Goal: Task Accomplishment & Management: Manage account settings

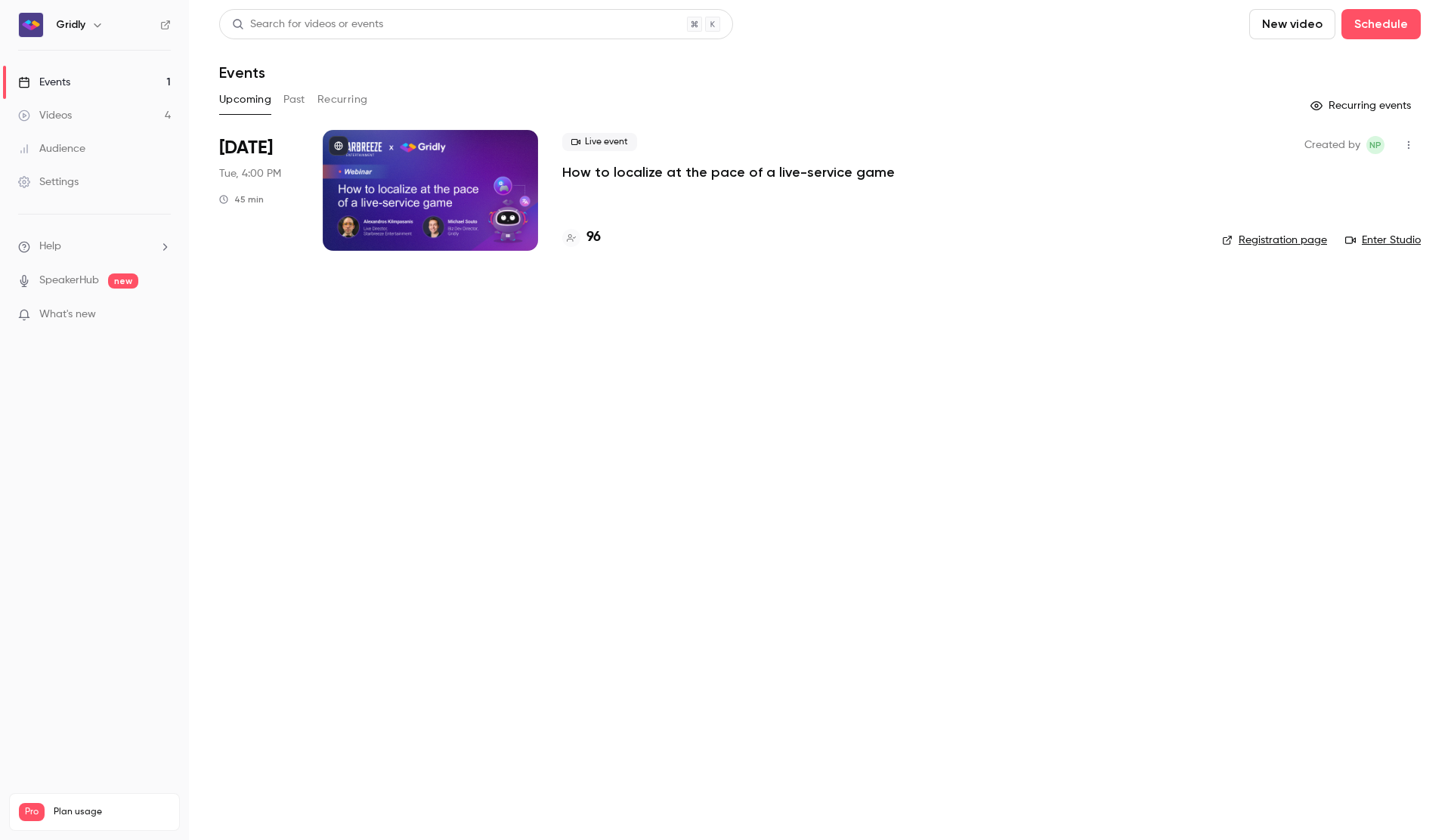
click at [640, 173] on p "How to localize at the pace of a live-service game" at bounding box center [728, 172] width 332 height 18
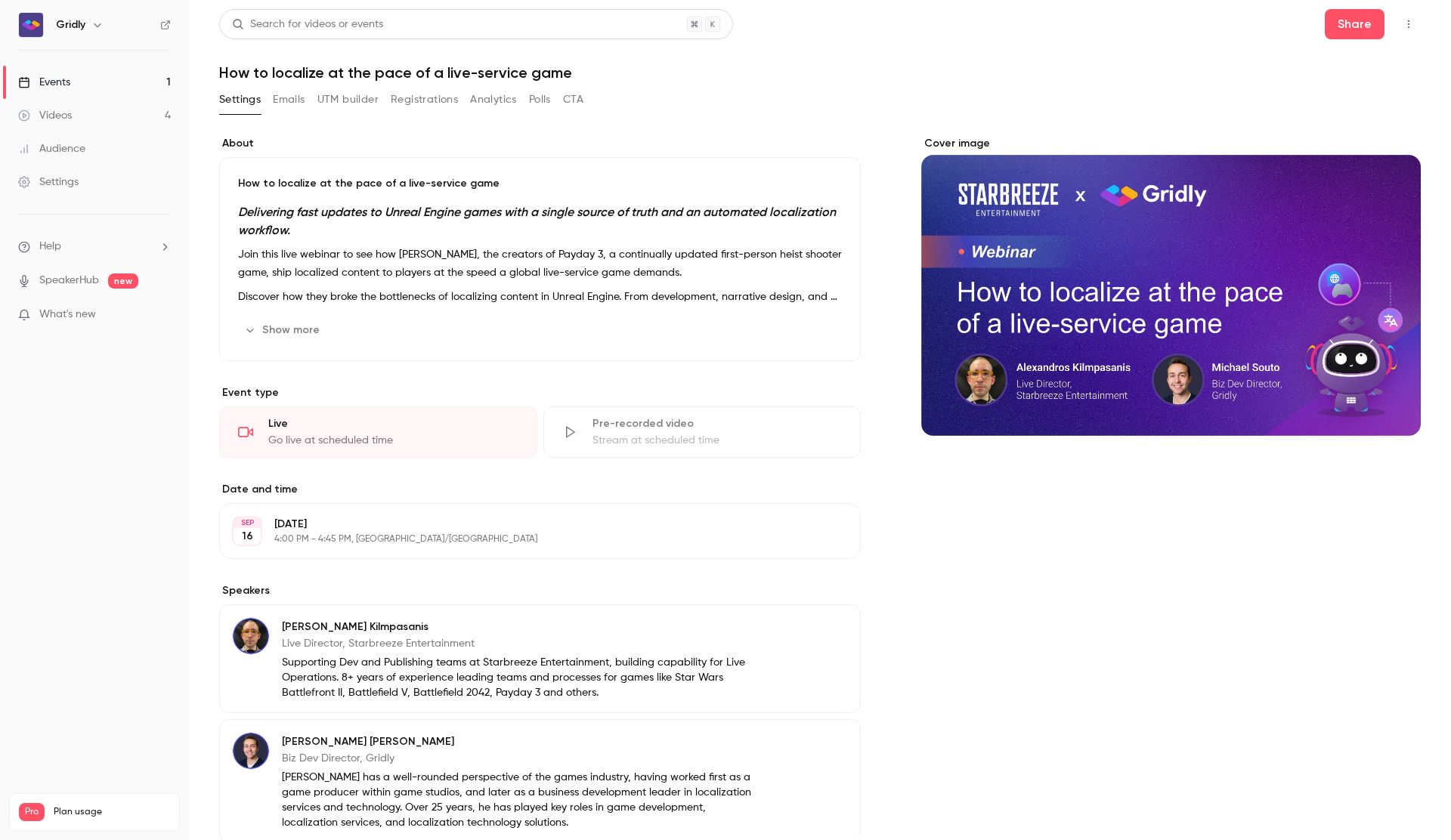
click at [411, 97] on button "Registrations" at bounding box center [424, 100] width 68 height 24
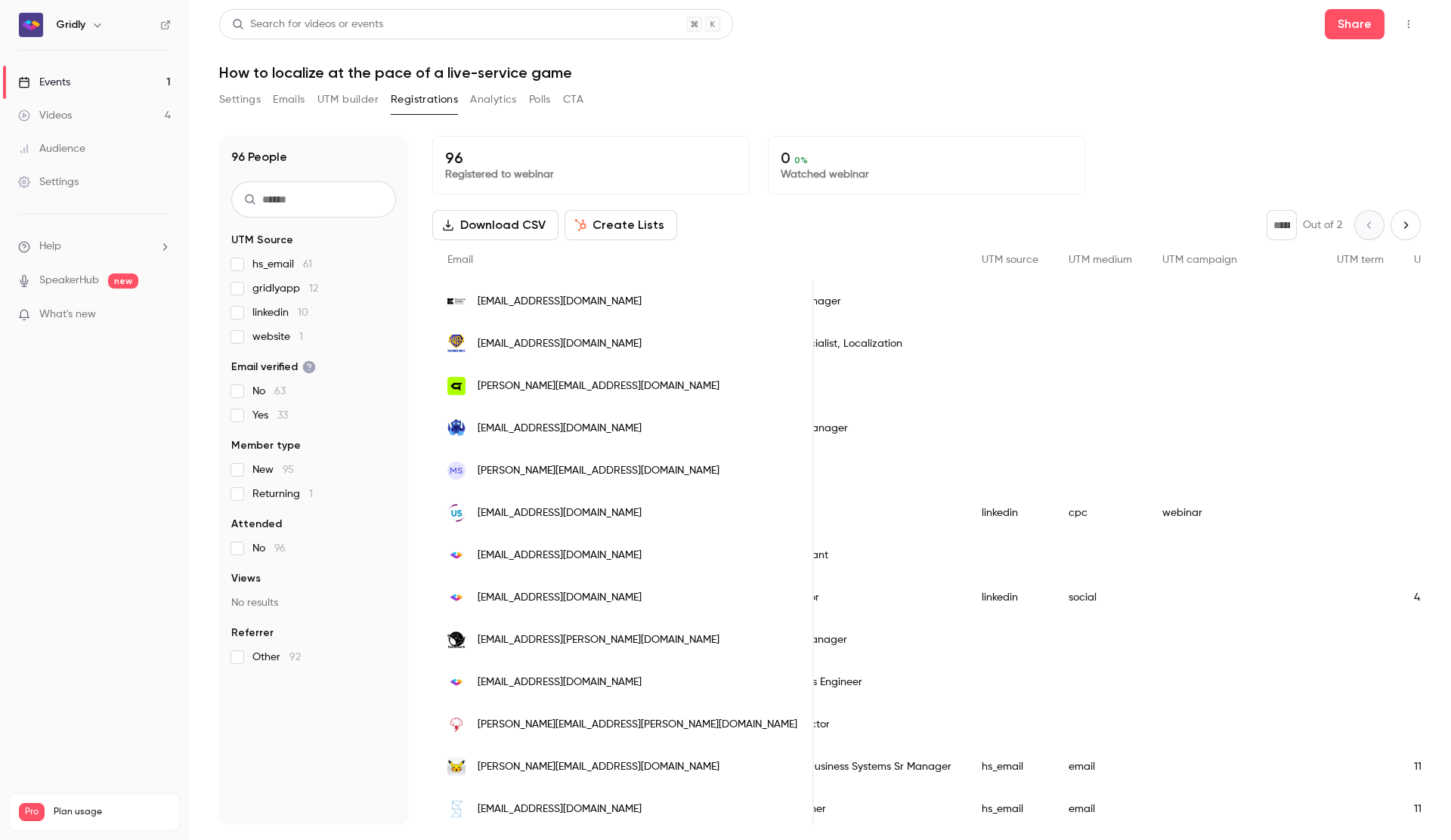
scroll to position [0, 875]
click at [366, 191] on input "text" at bounding box center [314, 200] width 165 height 36
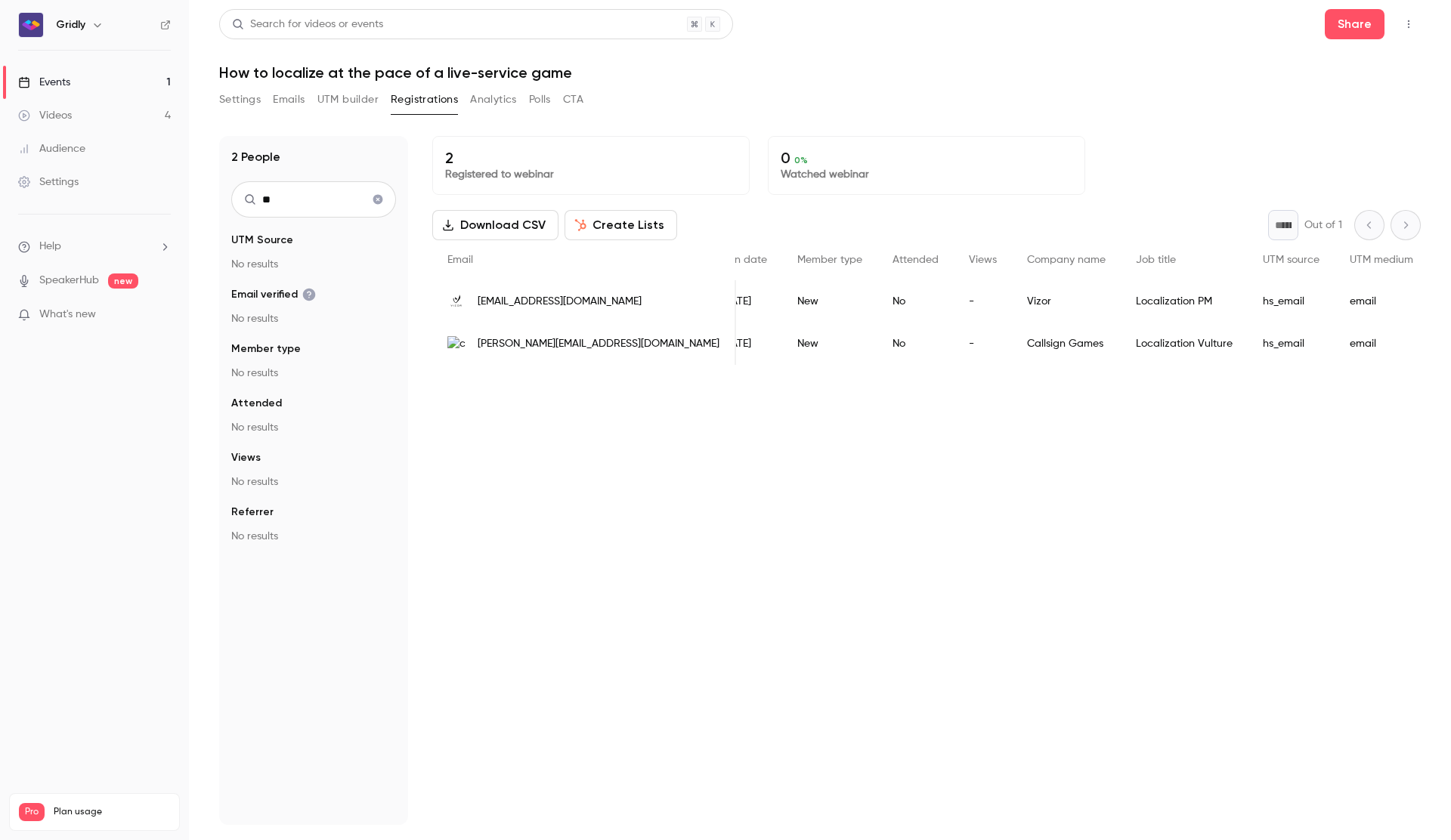
type input "*"
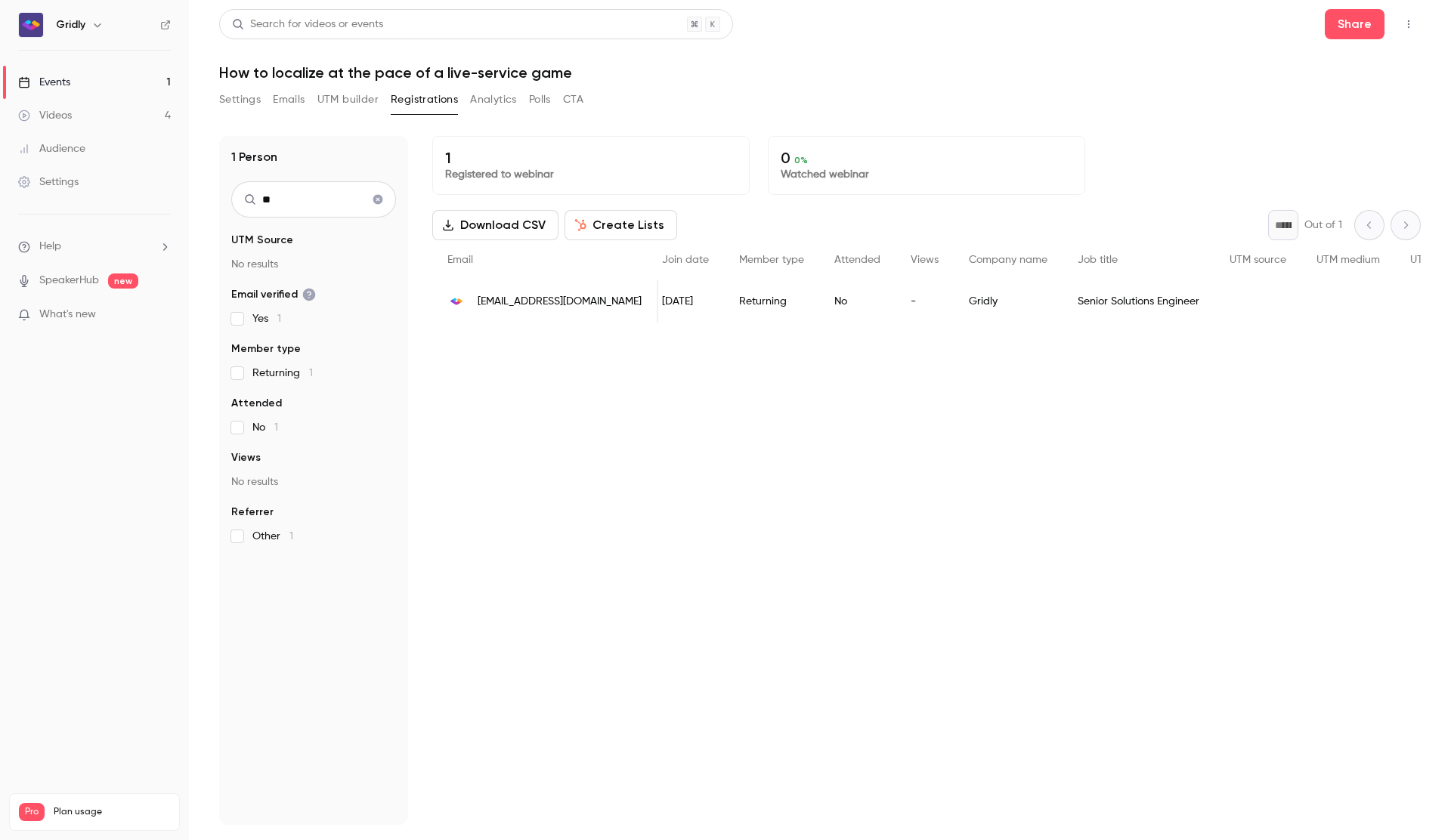
type input "*"
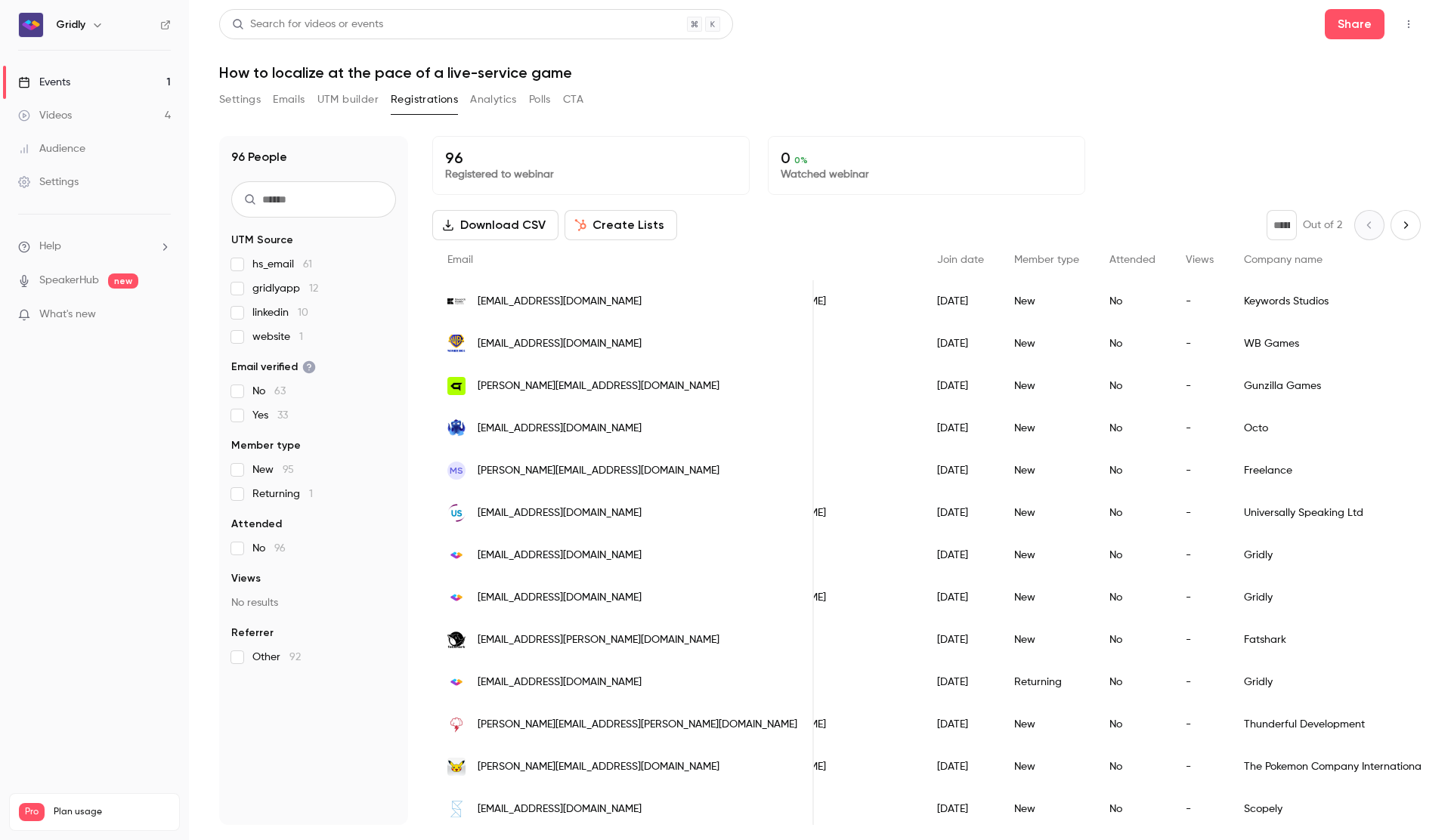
click at [1414, 25] on icon "button" at bounding box center [1408, 24] width 12 height 10
click at [1359, 24] on div at bounding box center [726, 420] width 1451 height 840
click at [1356, 29] on button "Share" at bounding box center [1354, 24] width 60 height 30
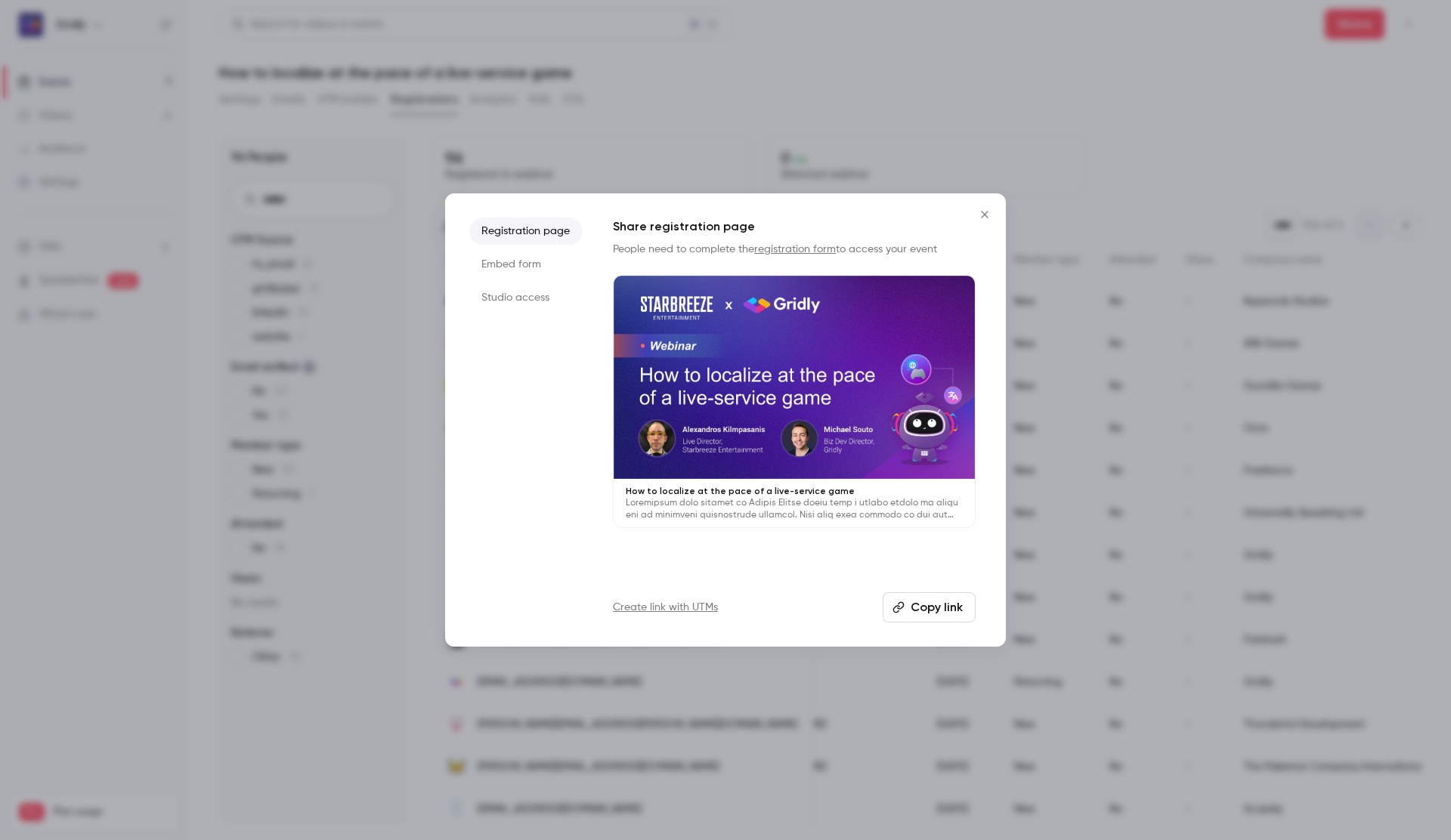
click at [951, 611] on button "Copy link" at bounding box center [929, 607] width 93 height 30
click at [941, 603] on button "Copy link" at bounding box center [929, 607] width 93 height 30
click at [987, 218] on icon "Close" at bounding box center [984, 214] width 18 height 12
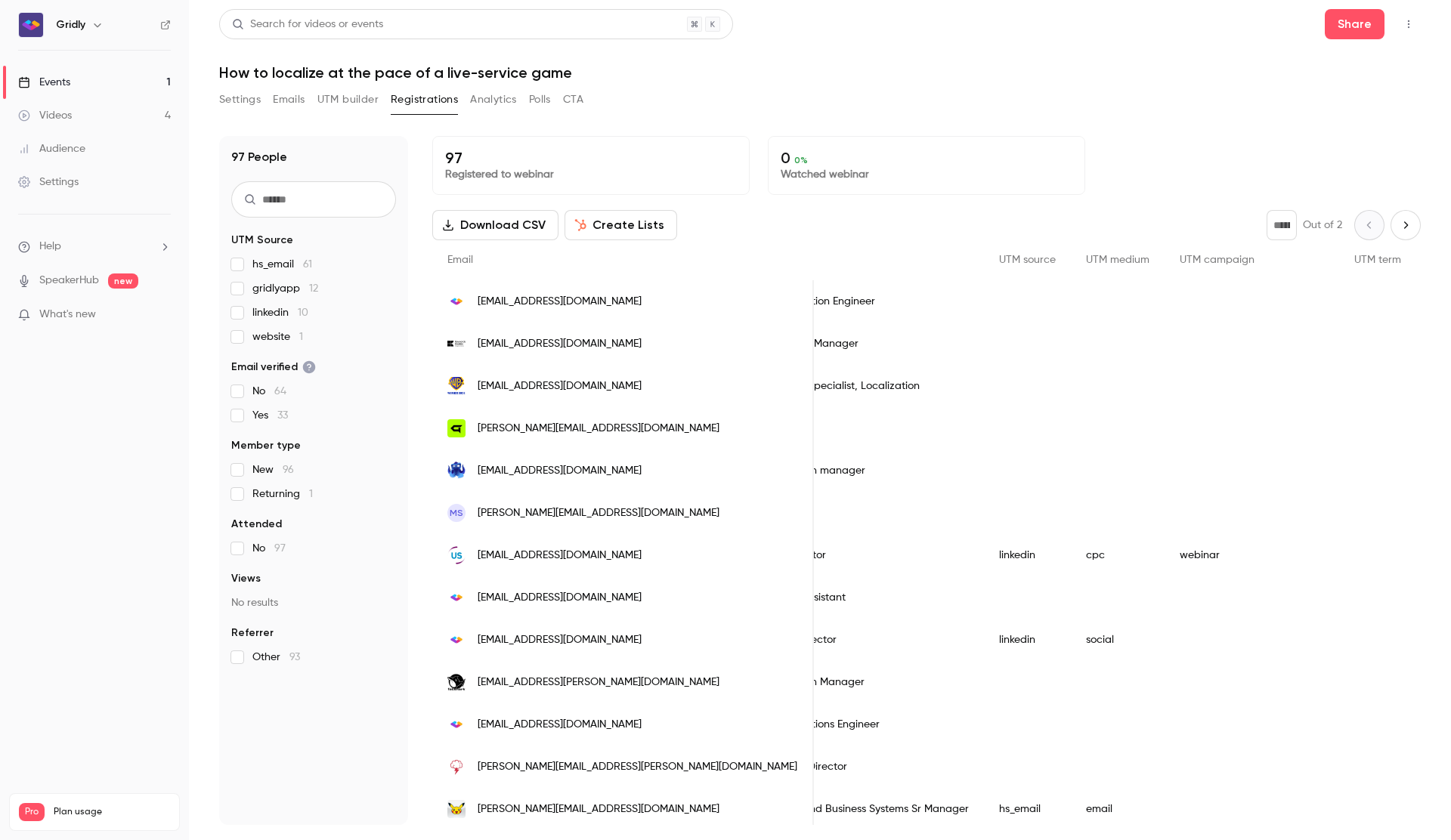
scroll to position [0, 876]
click at [542, 301] on span "nswbn@gridly.com" at bounding box center [560, 302] width 164 height 16
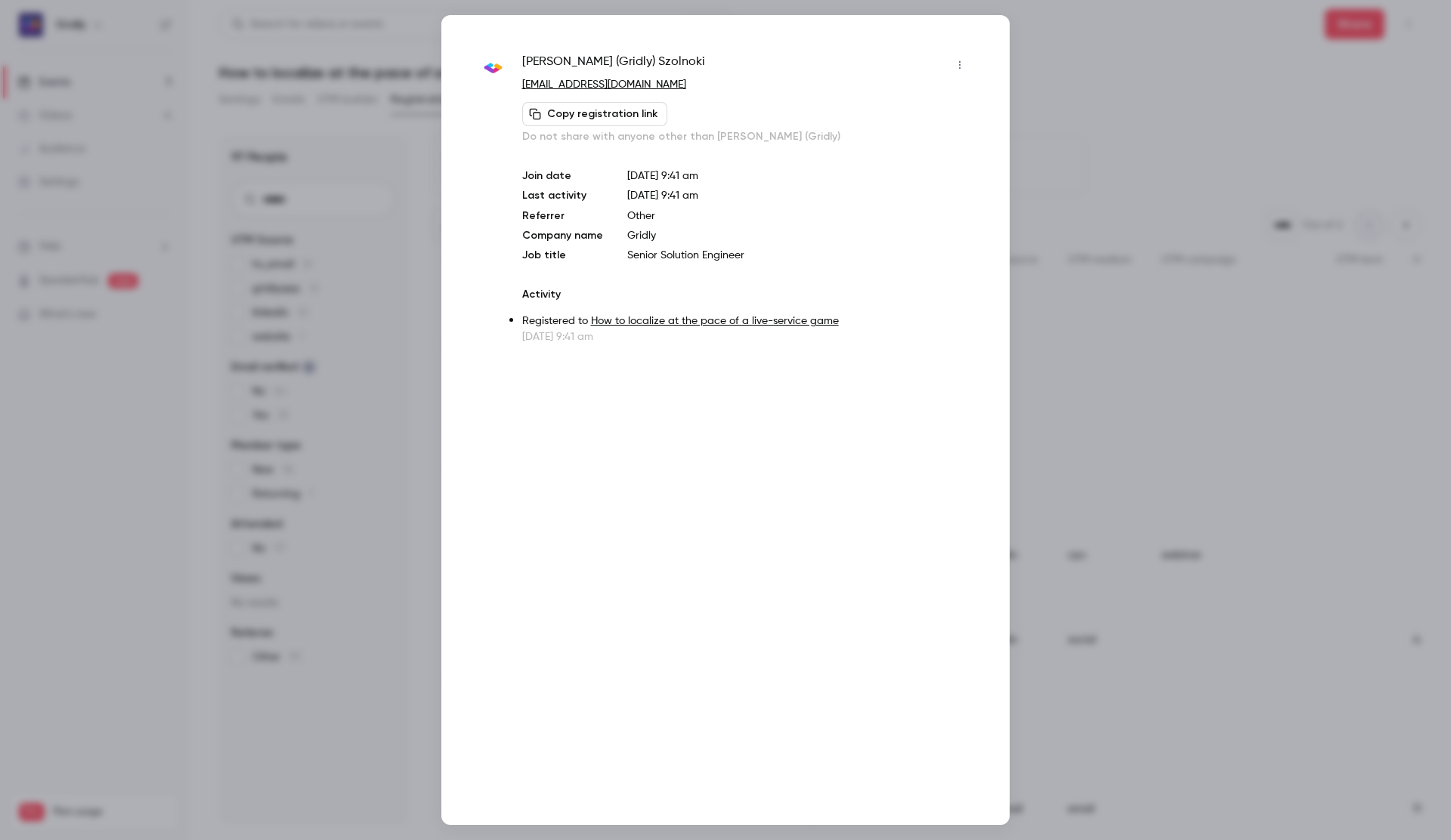
click at [597, 115] on button "Copy registration link" at bounding box center [594, 114] width 145 height 24
click at [1192, 168] on div at bounding box center [726, 420] width 1451 height 840
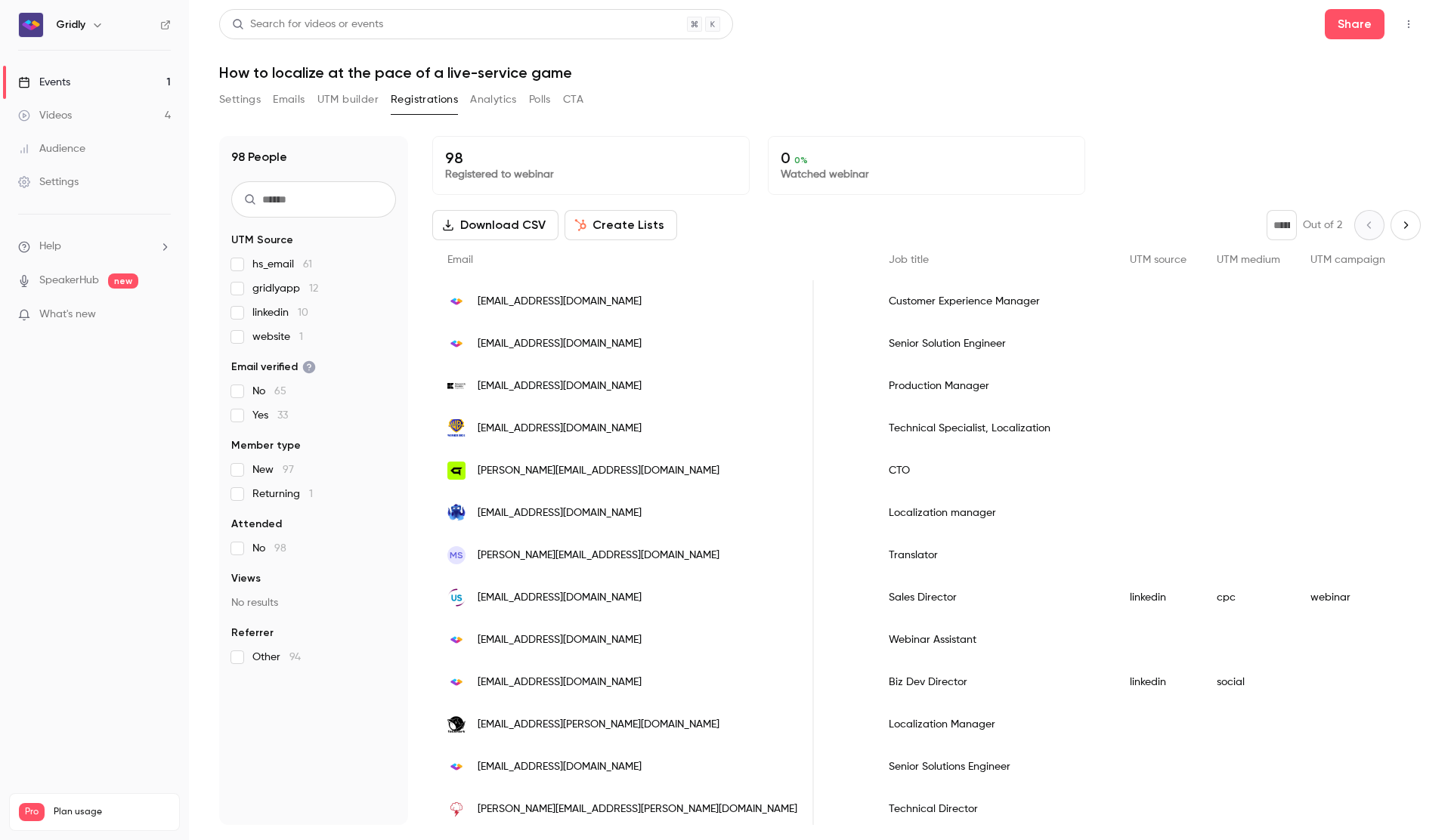
scroll to position [0, 833]
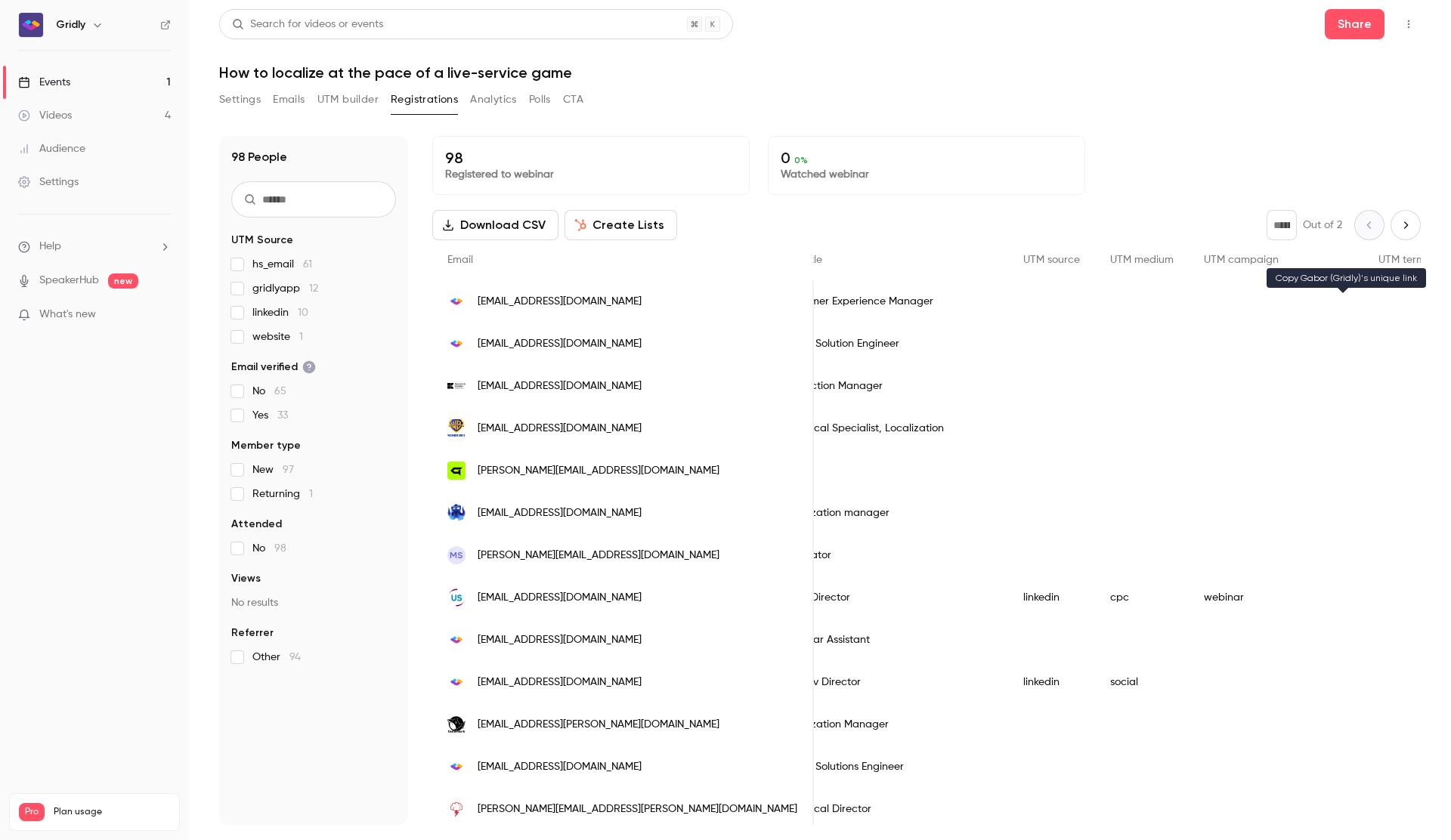
click at [296, 101] on button "Emails" at bounding box center [288, 100] width 31 height 24
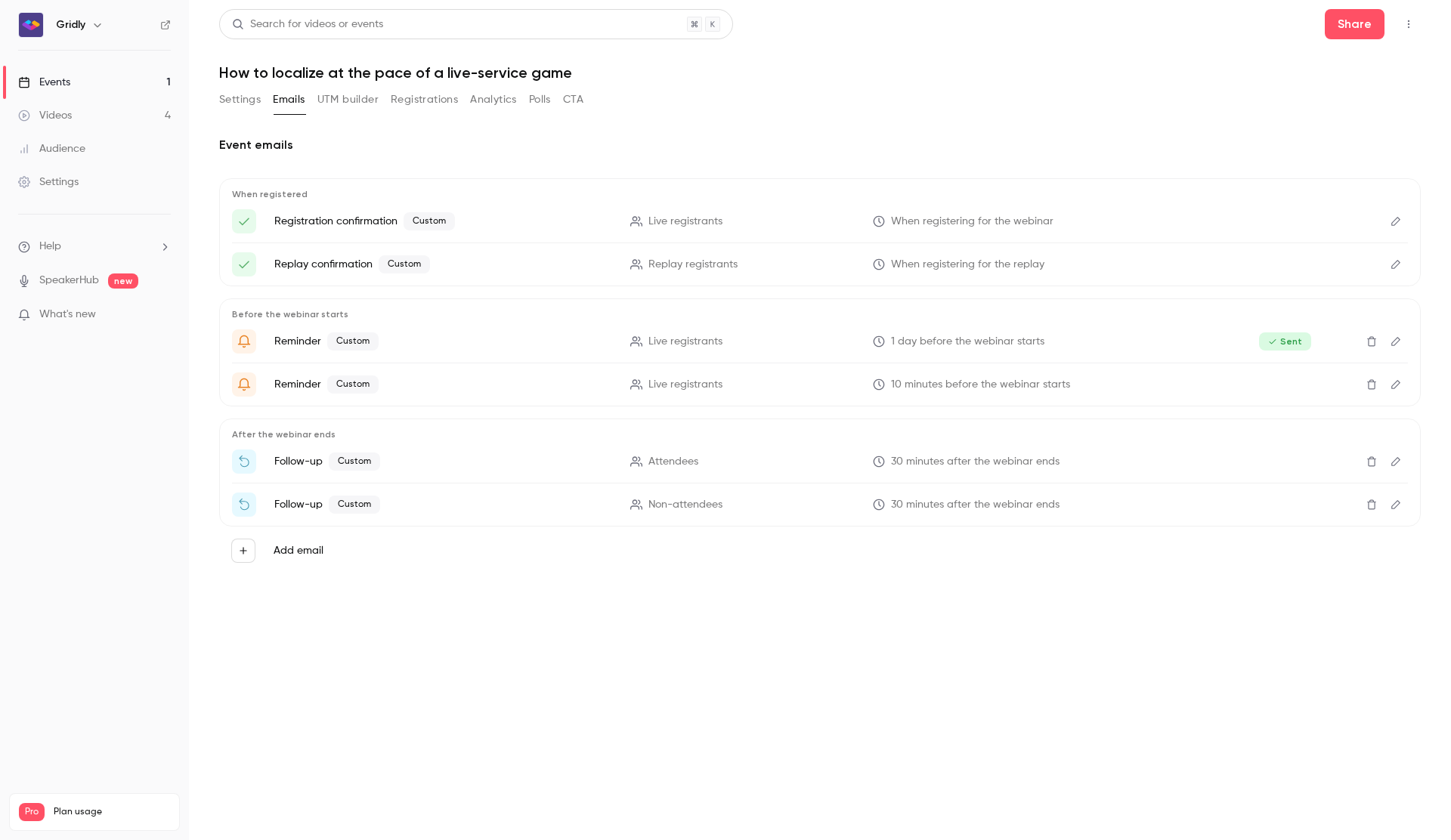
click at [244, 100] on button "Settings" at bounding box center [240, 100] width 42 height 24
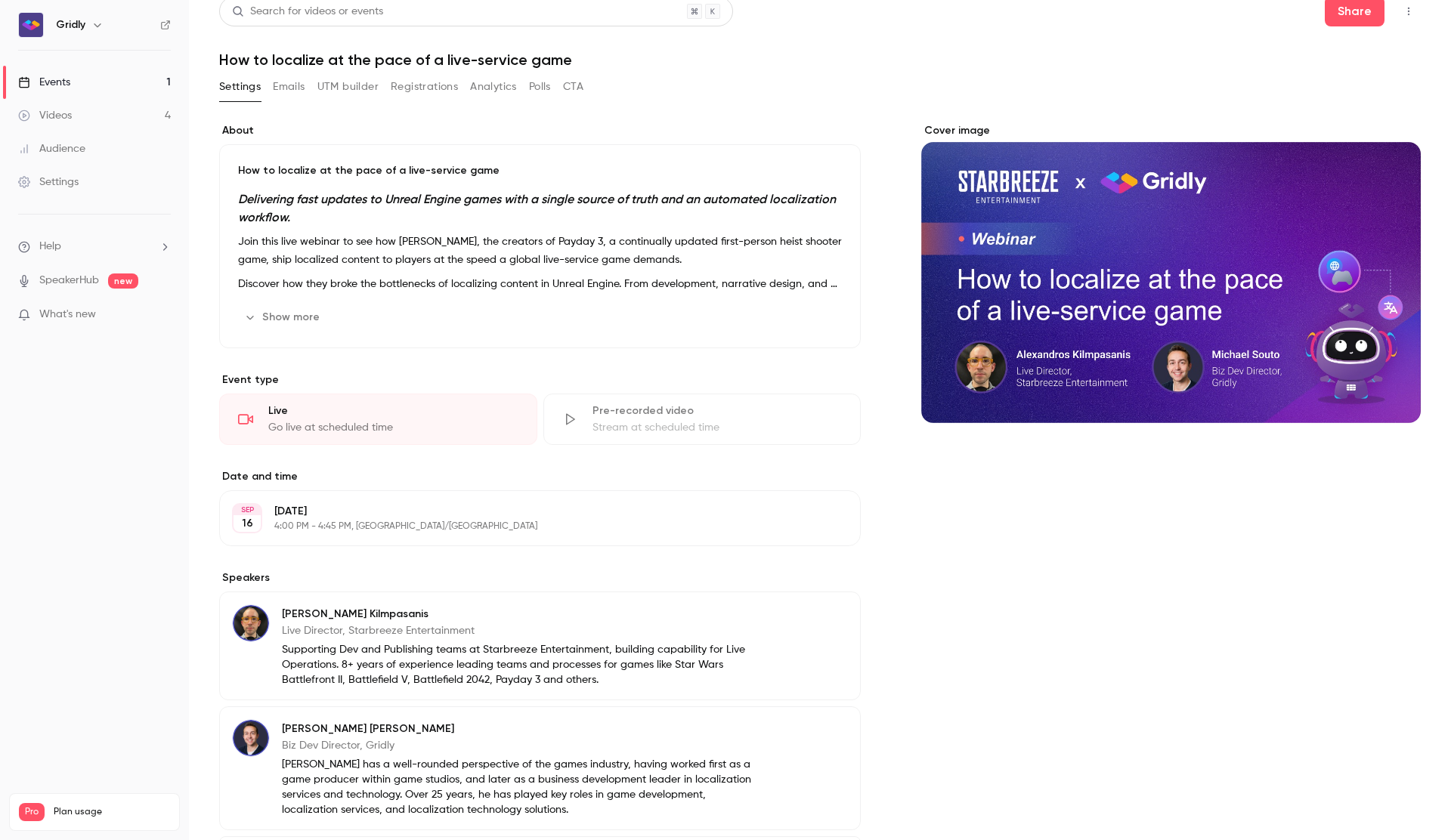
scroll to position [13, 0]
click at [75, 178] on div "Settings" at bounding box center [48, 182] width 61 height 15
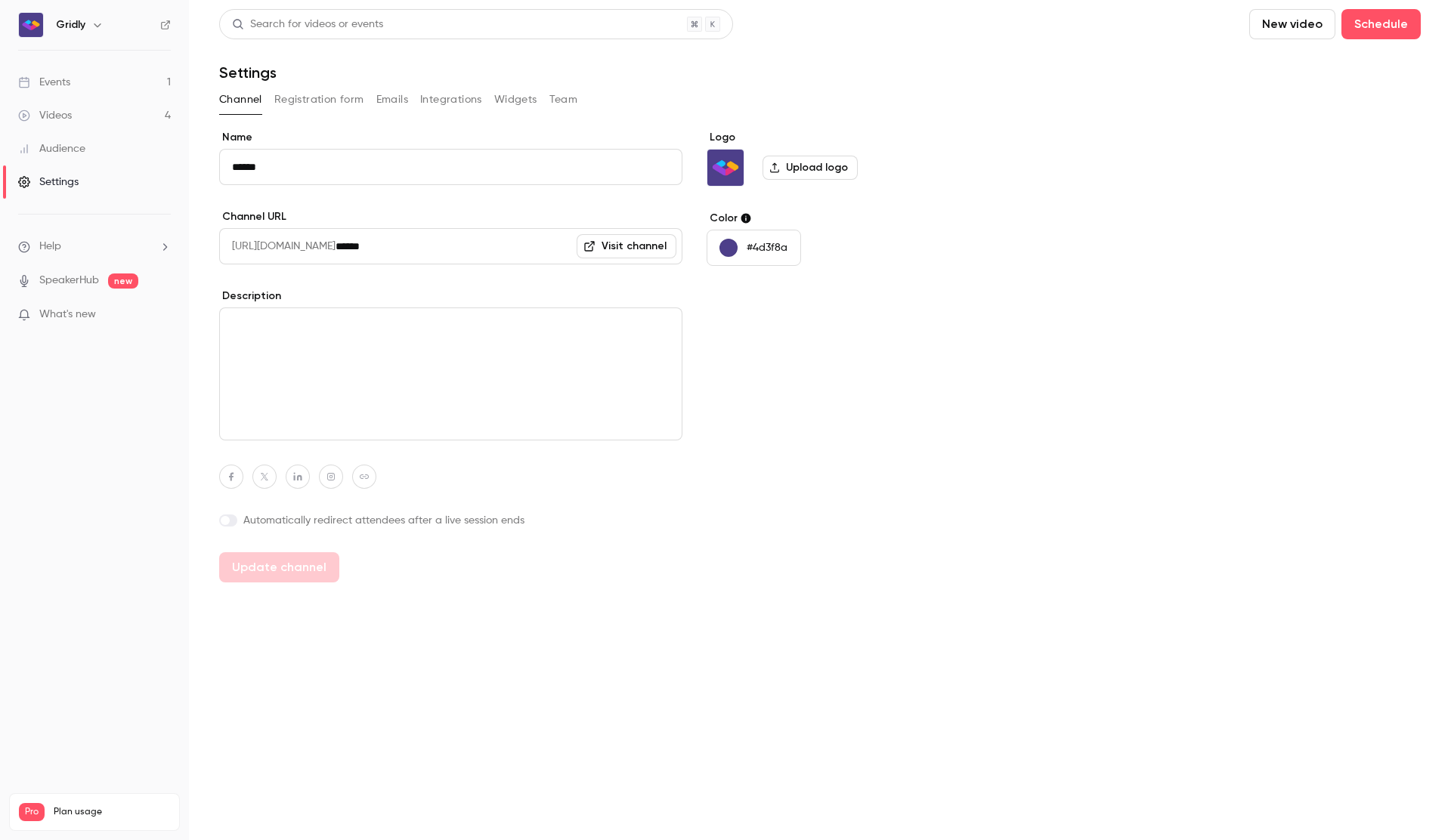
click at [308, 99] on button "Registration form" at bounding box center [319, 100] width 90 height 24
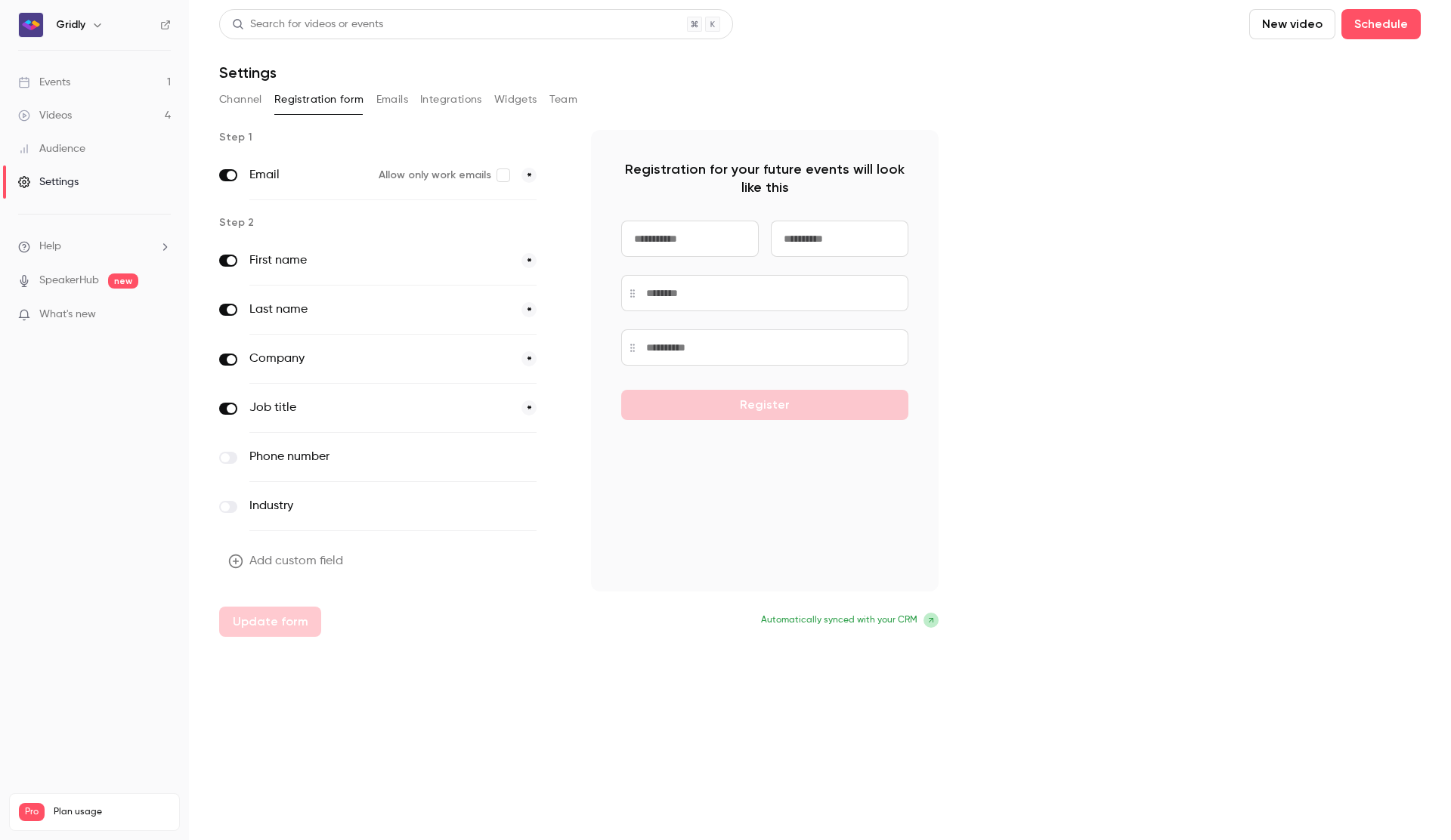
click at [401, 97] on button "Emails" at bounding box center [392, 100] width 31 height 24
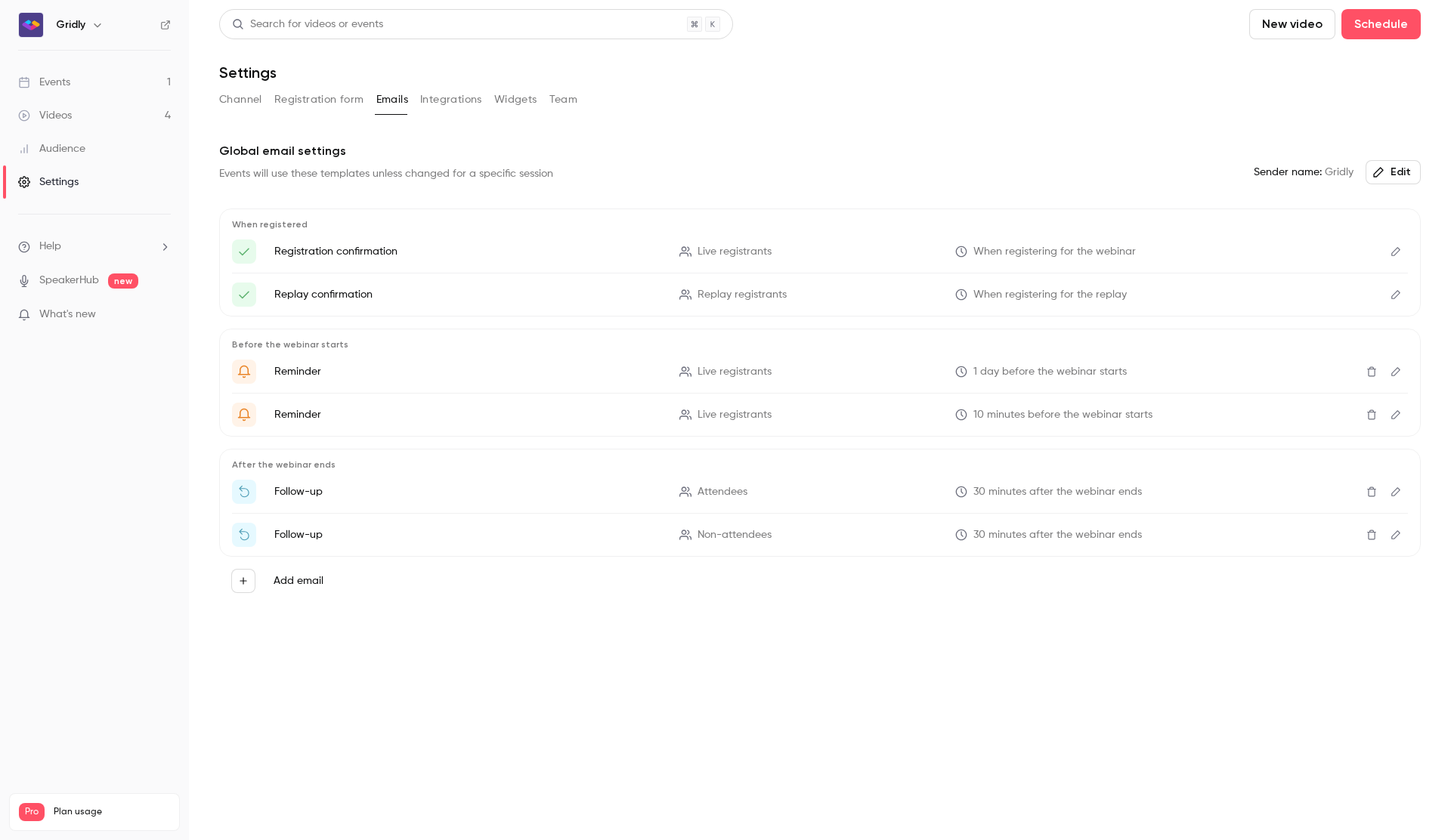
click at [474, 97] on button "Integrations" at bounding box center [451, 100] width 62 height 24
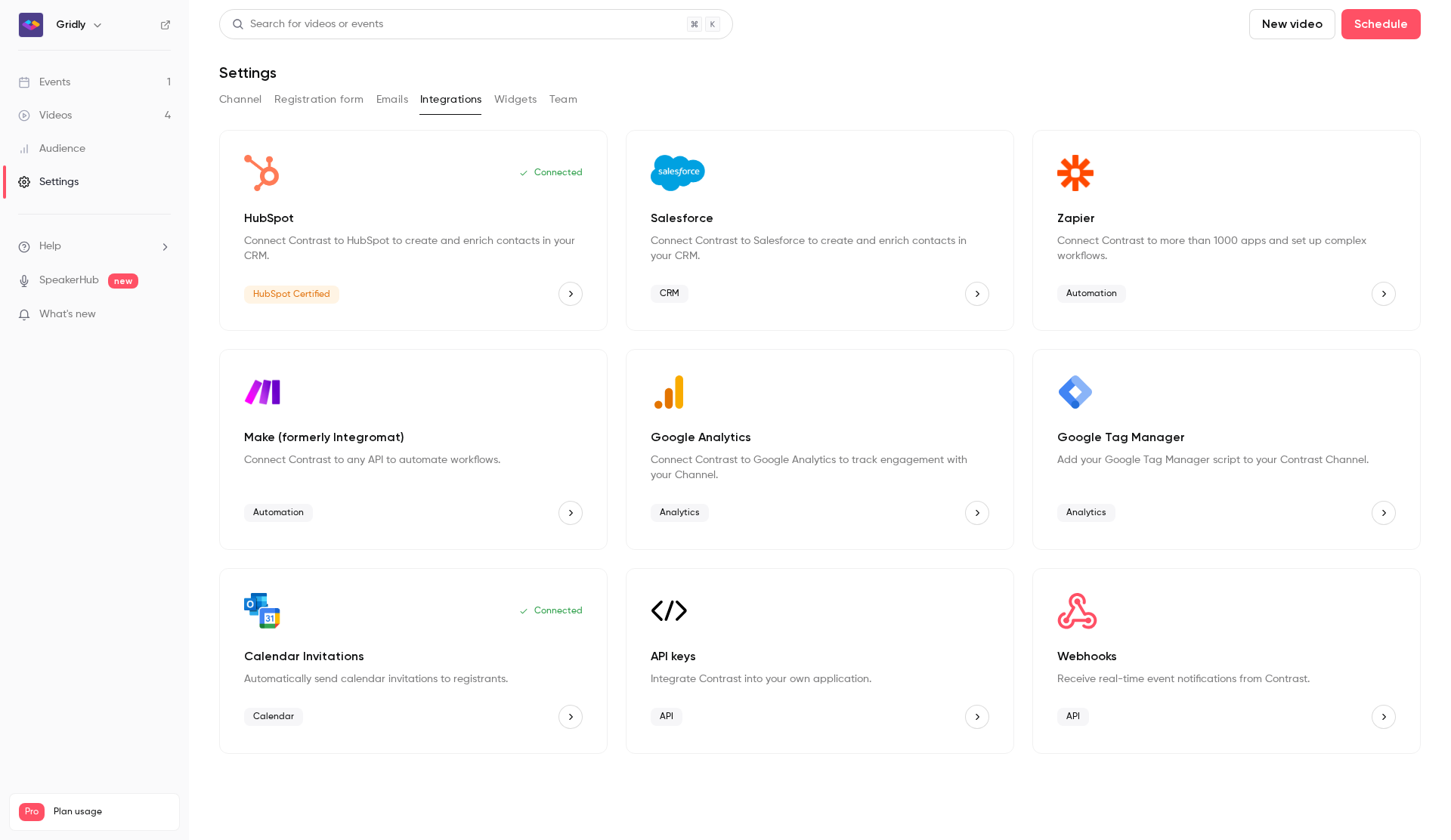
click at [538, 97] on div "Channel Registration form Emails Integrations Widgets Team" at bounding box center [820, 100] width 1202 height 24
click at [525, 99] on button "Widgets" at bounding box center [516, 100] width 43 height 24
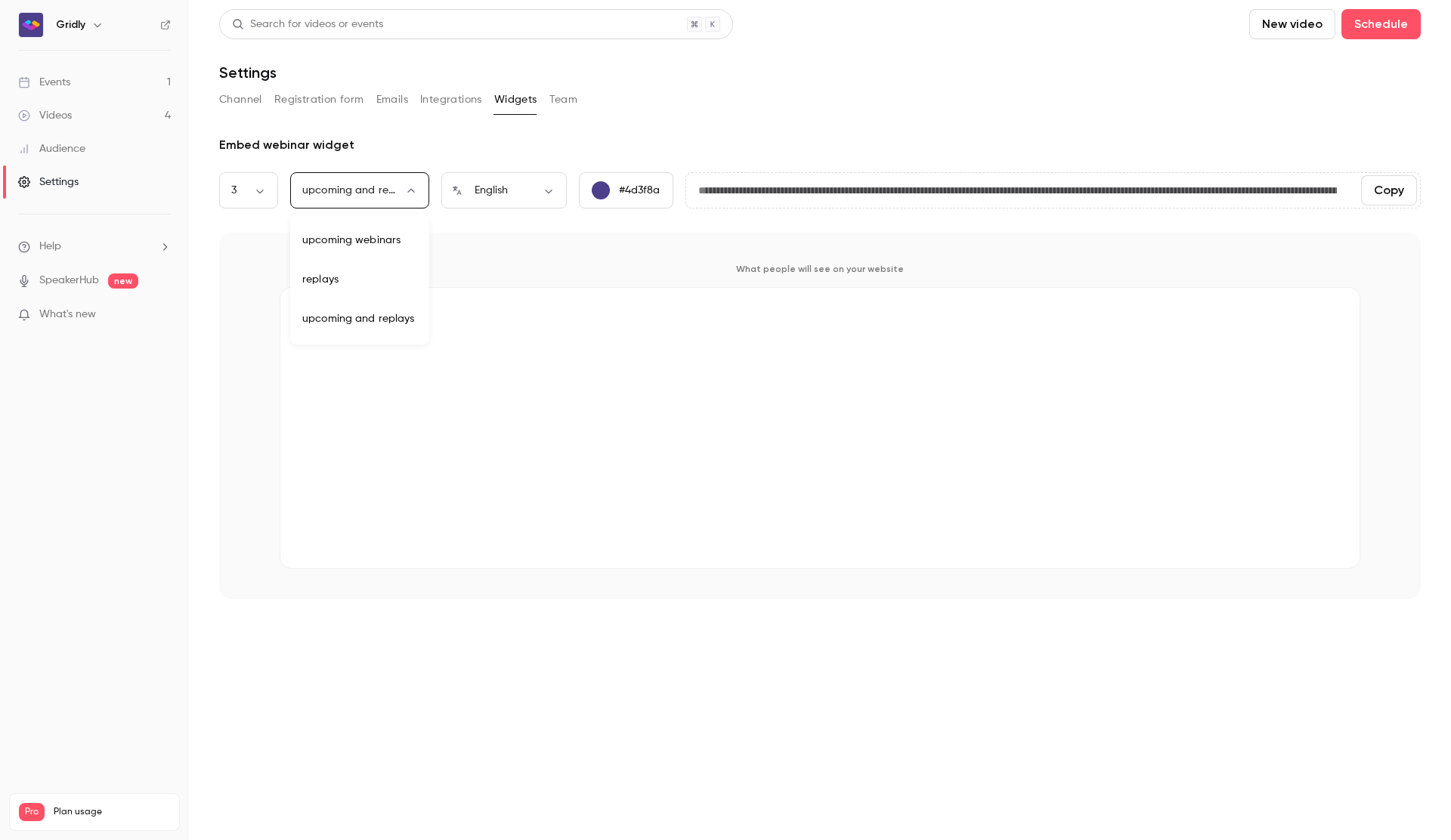
click at [414, 196] on body "**********" at bounding box center [726, 479] width 1451 height 959
click at [653, 221] on div at bounding box center [726, 420] width 1451 height 840
click at [570, 101] on button "Team" at bounding box center [564, 100] width 29 height 24
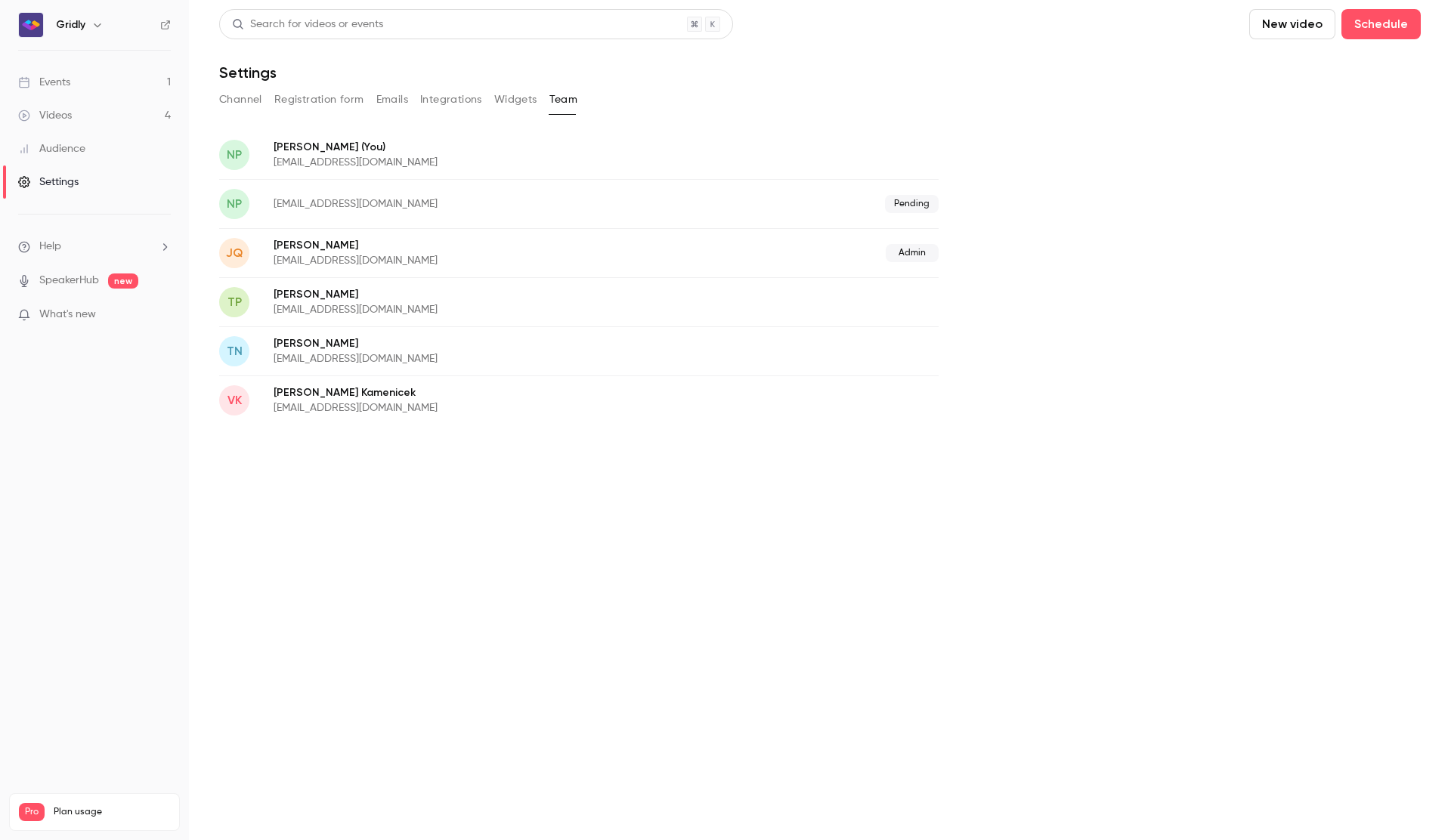
click at [111, 108] on link "Videos 4" at bounding box center [94, 116] width 189 height 33
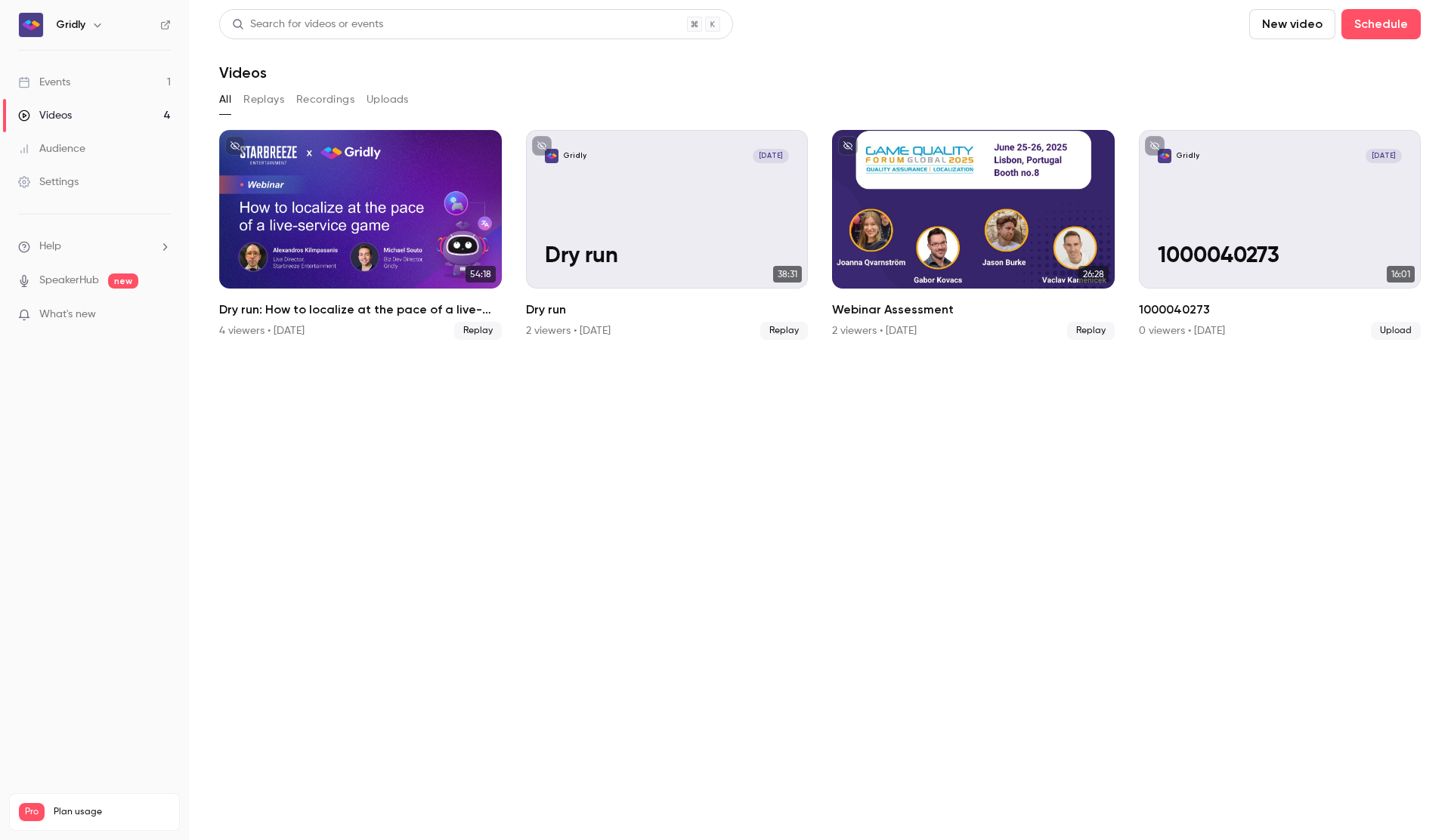
click at [109, 70] on link "Events 1" at bounding box center [94, 83] width 189 height 33
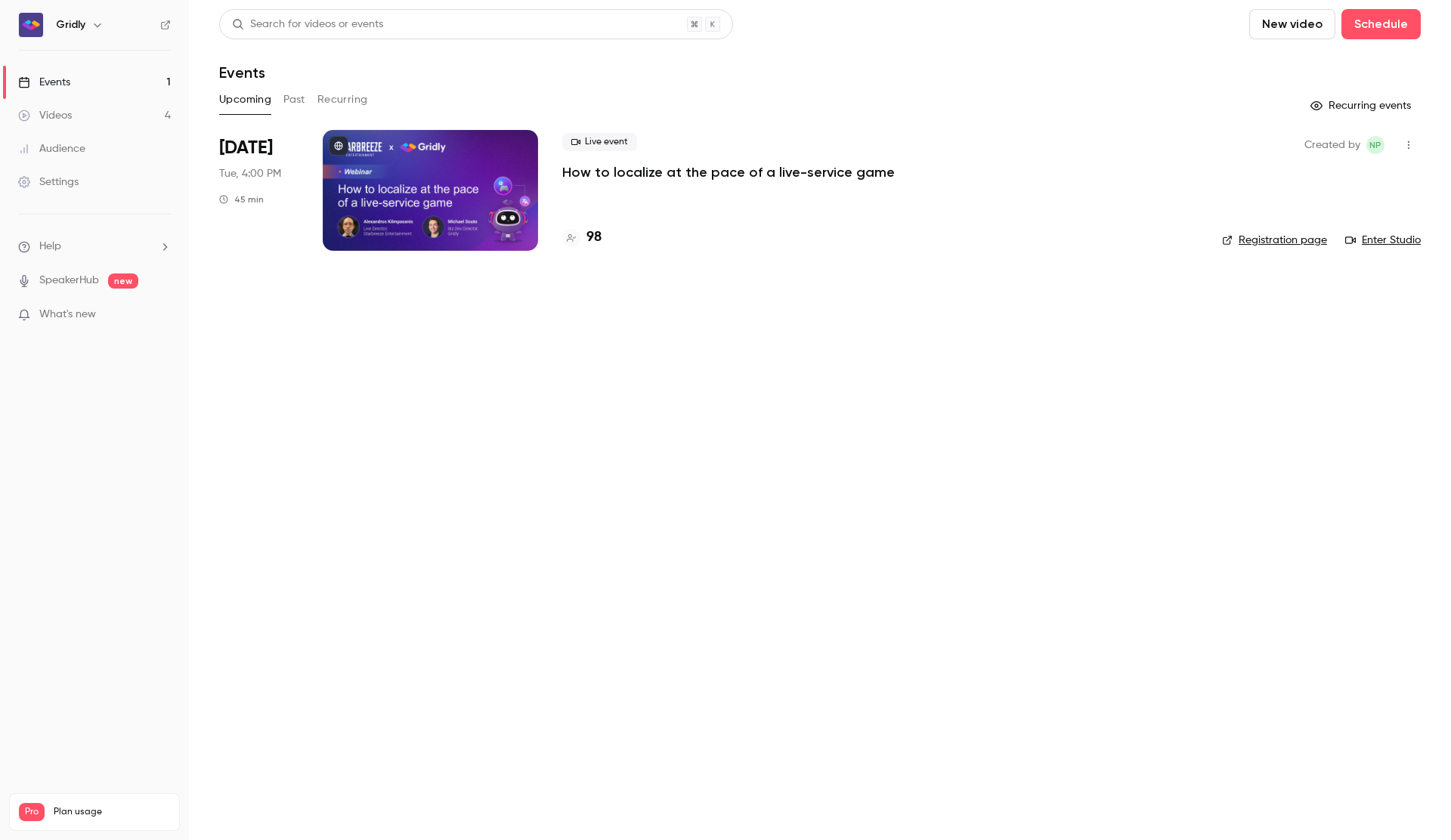
click at [165, 28] on icon at bounding box center [165, 24] width 10 height 10
